Goal: Check status: Check status

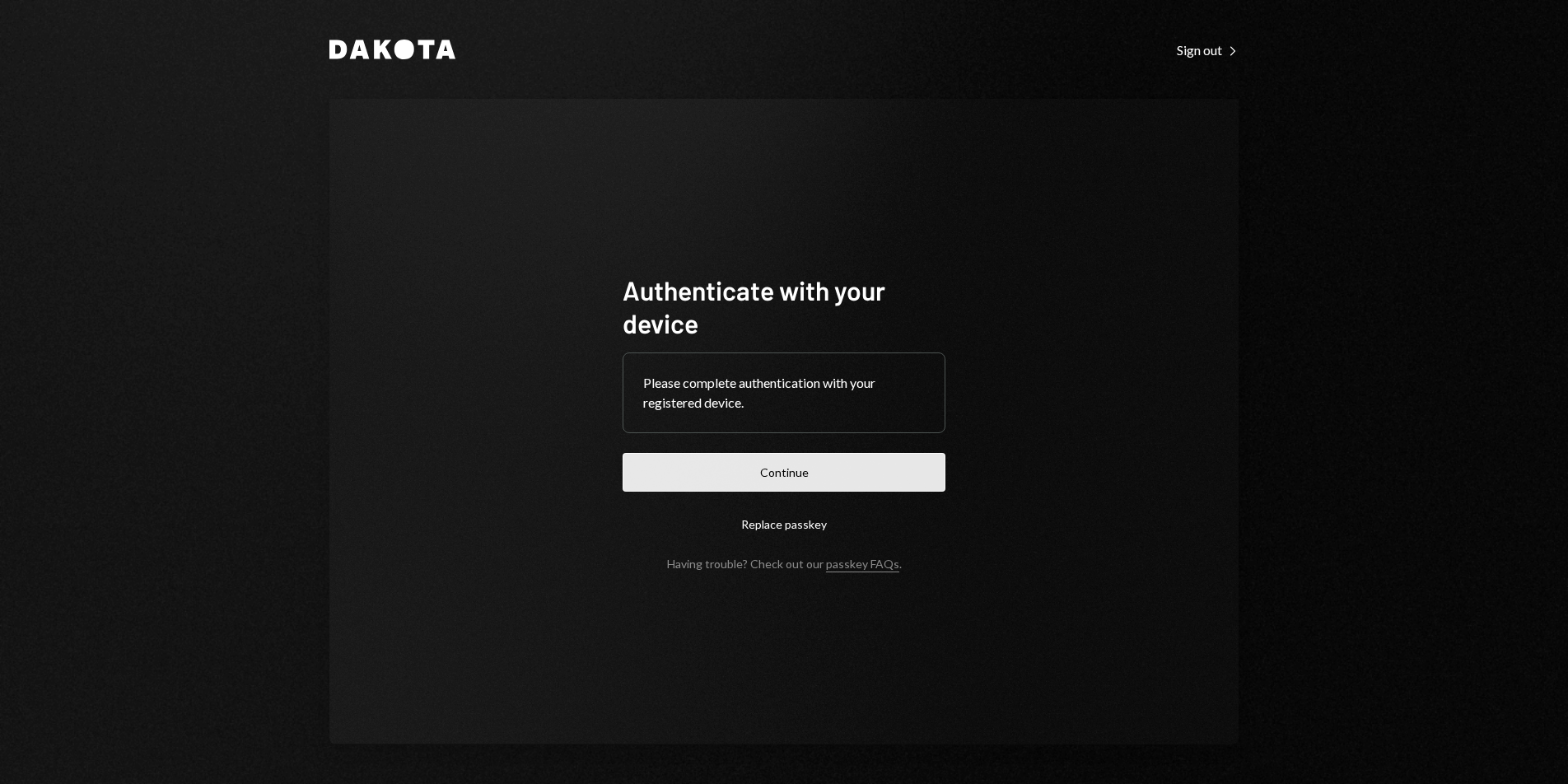
click at [855, 471] on button "Continue" at bounding box center [784, 472] width 323 height 38
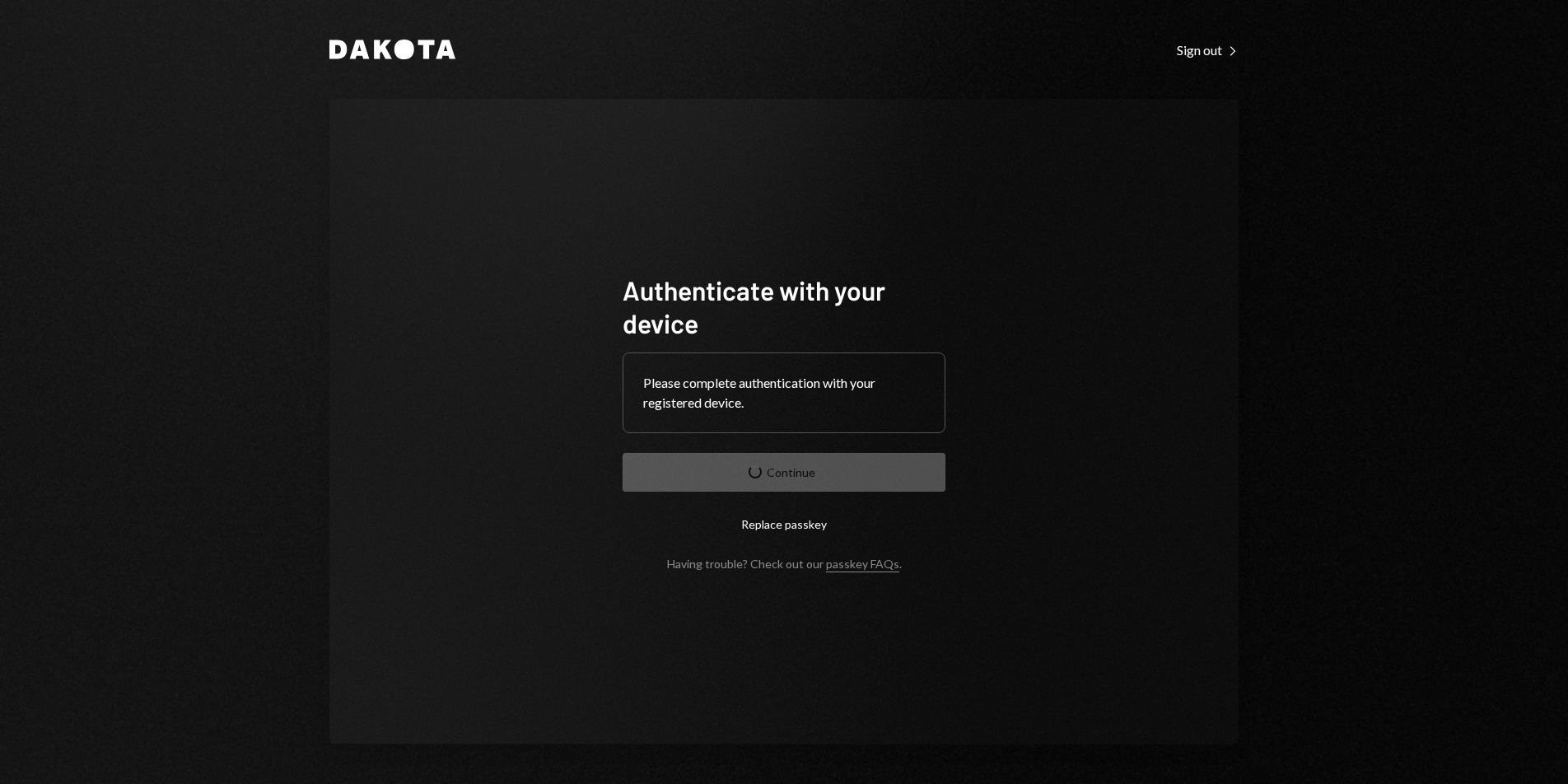
click at [855, 471] on form "Authenticate with your device Please complete authentication with your register…" at bounding box center [784, 422] width 323 height 297
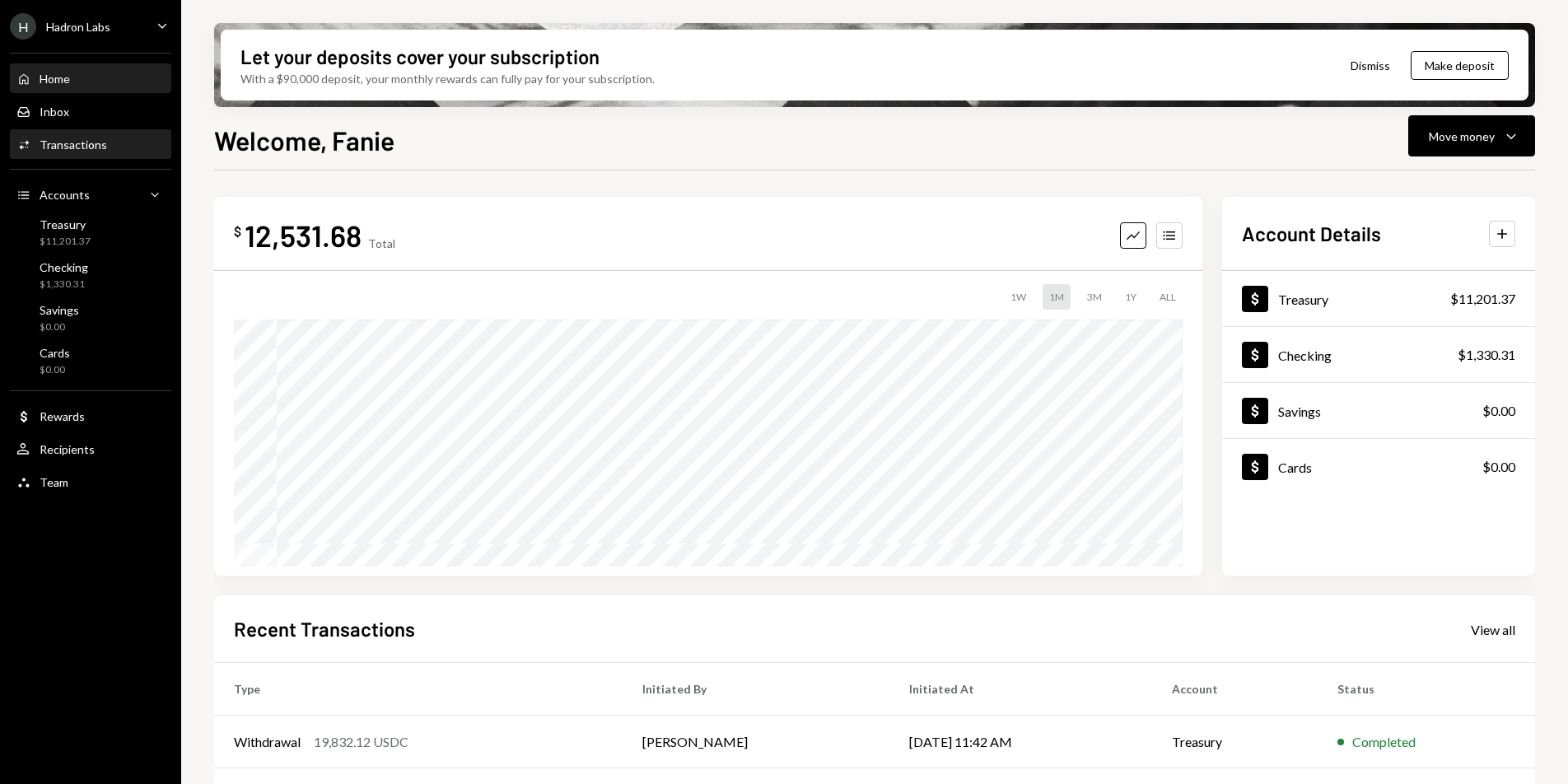
click at [85, 148] on div "Transactions" at bounding box center [73, 144] width 67 height 14
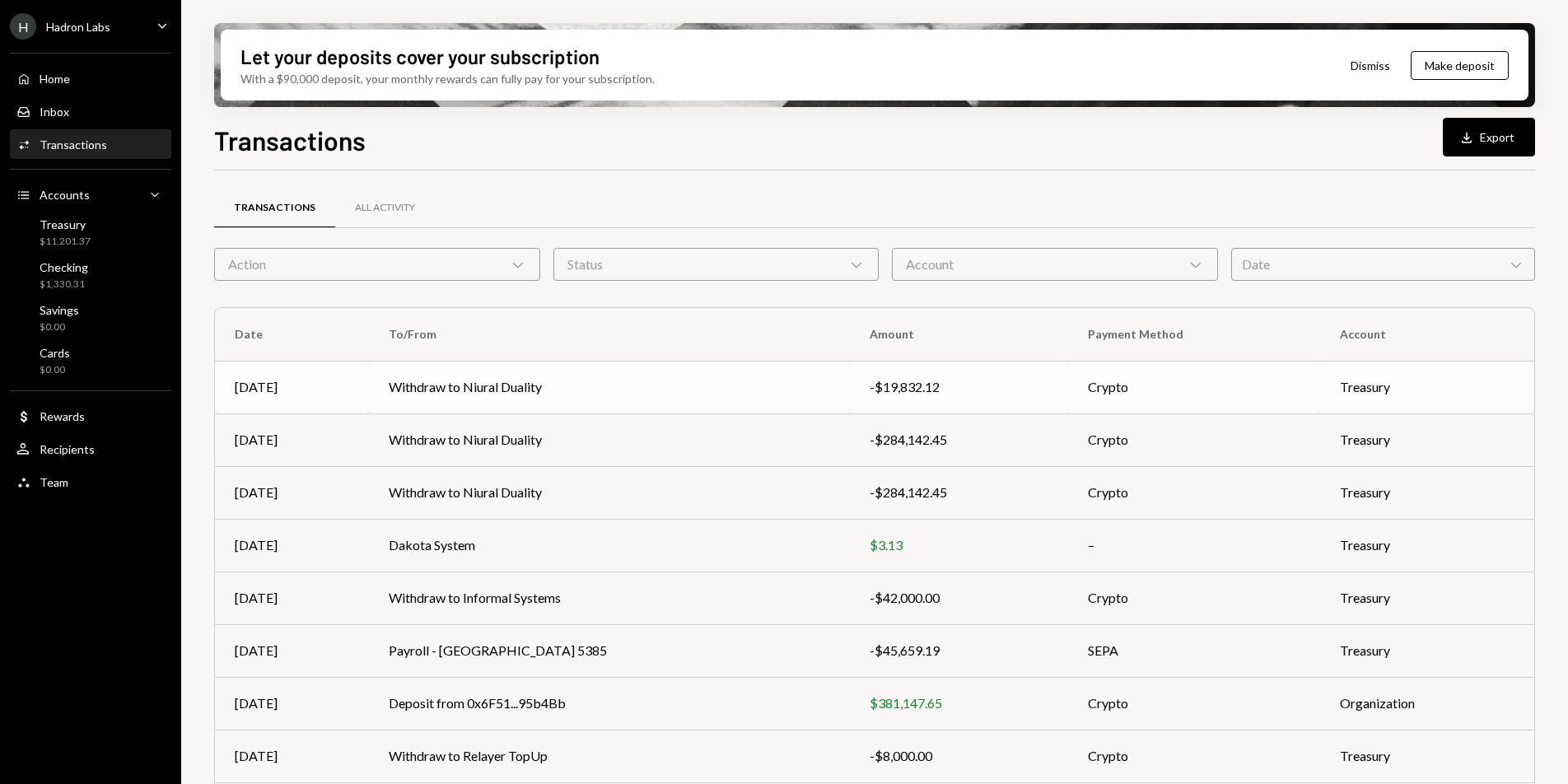
click at [513, 372] on td "Withdraw to Niural Duality" at bounding box center [609, 386] width 481 height 53
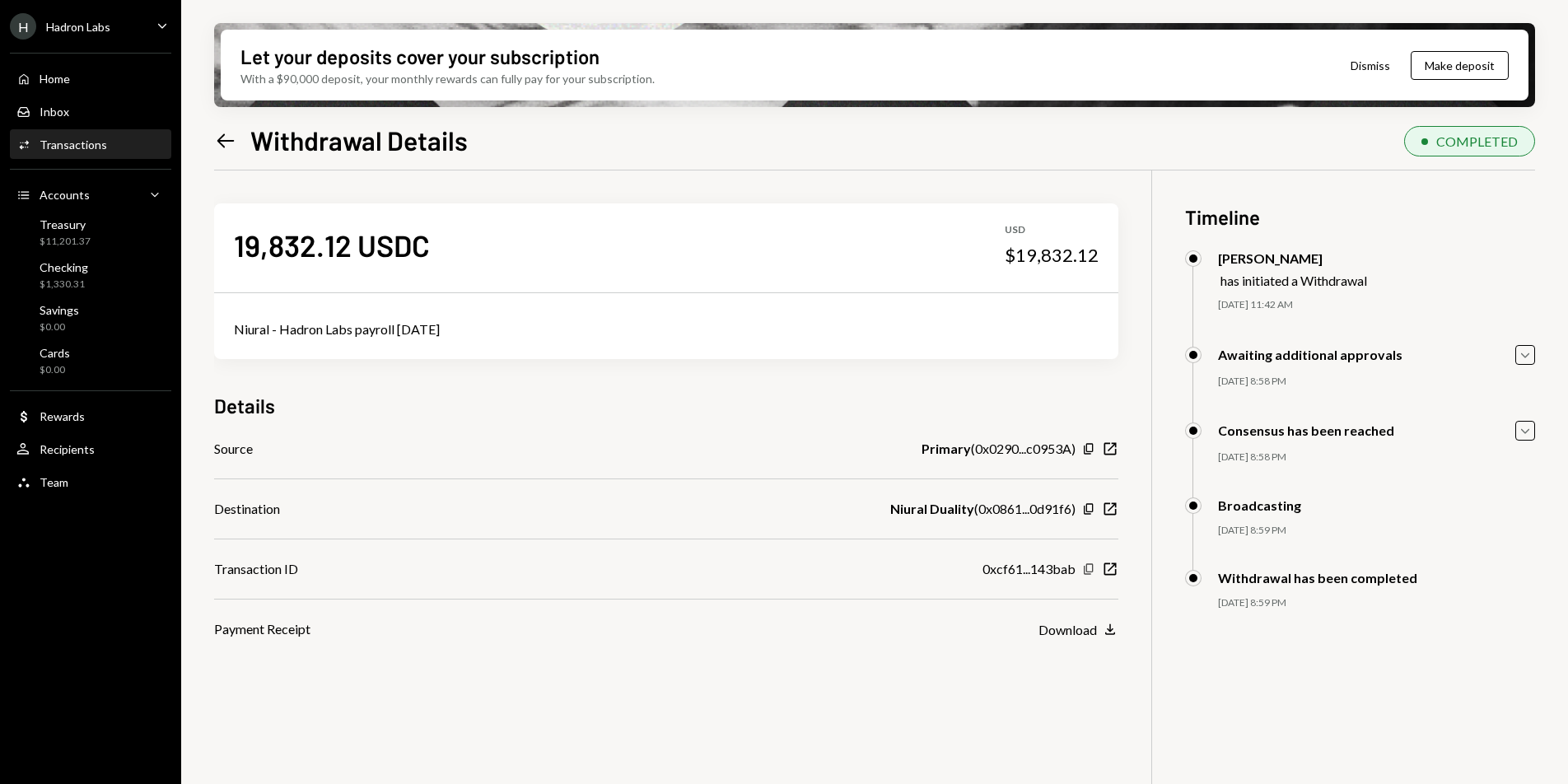
click at [1091, 571] on icon "Copy" at bounding box center [1089, 569] width 13 height 13
